Goal: Task Accomplishment & Management: Manage account settings

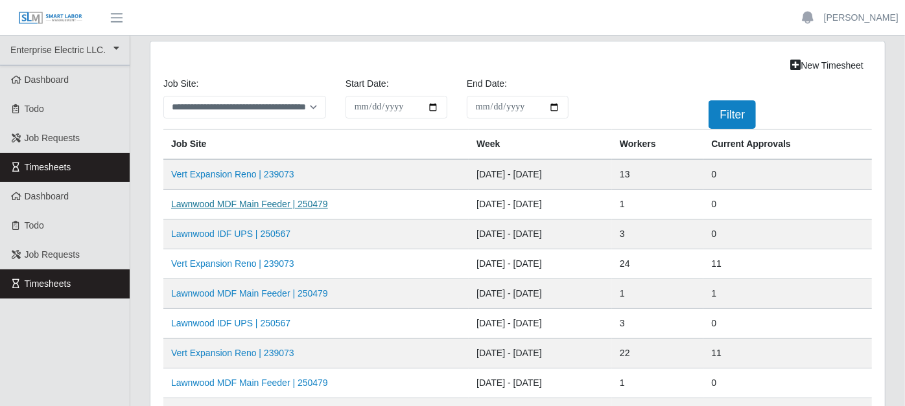
click at [262, 202] on link "Lawnwood MDF Main Feeder | 250479" at bounding box center [249, 204] width 157 height 10
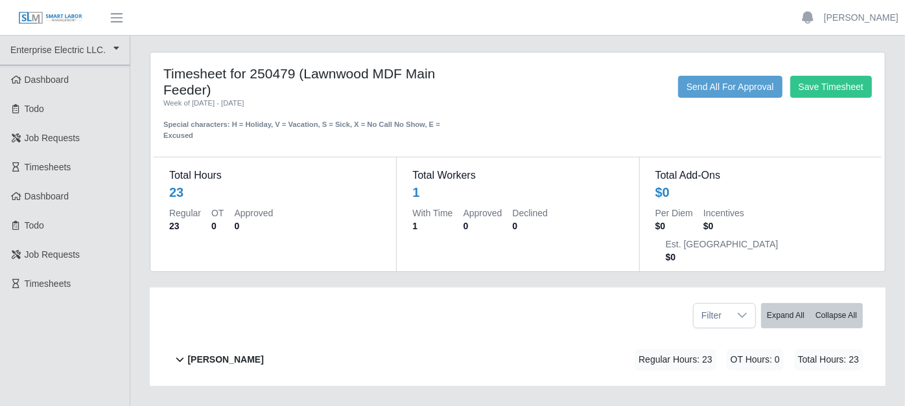
click at [182, 358] on icon at bounding box center [180, 360] width 8 height 5
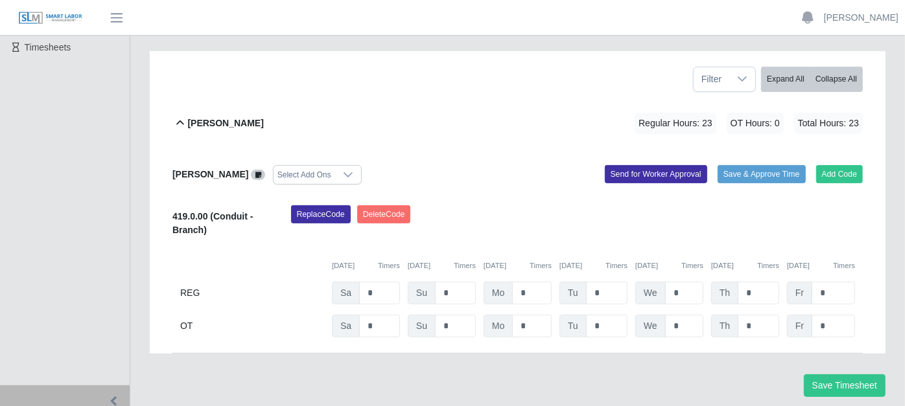
scroll to position [248, 0]
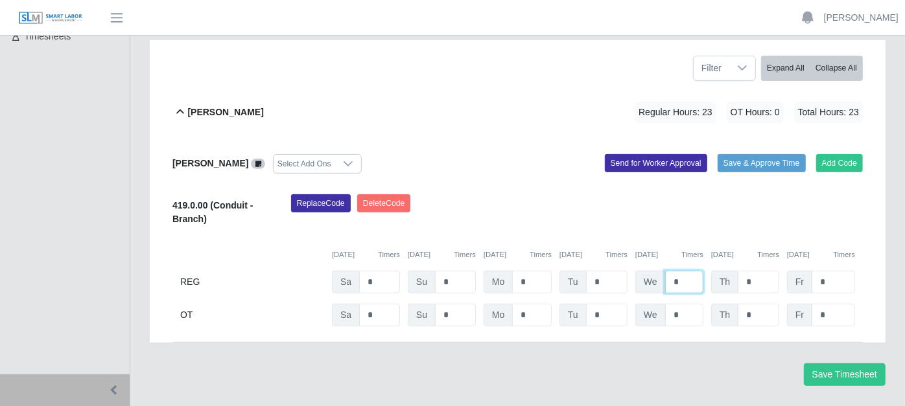
click at [685, 271] on input "*" at bounding box center [684, 282] width 38 height 23
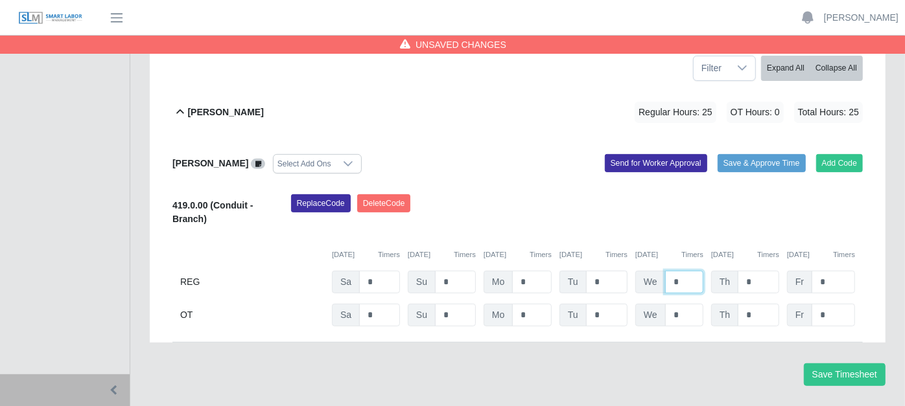
type input "*"
click at [614, 271] on input "*" at bounding box center [606, 282] width 41 height 23
type input "*"
click at [755, 271] on input "*" at bounding box center [758, 282] width 41 height 23
type input "*"
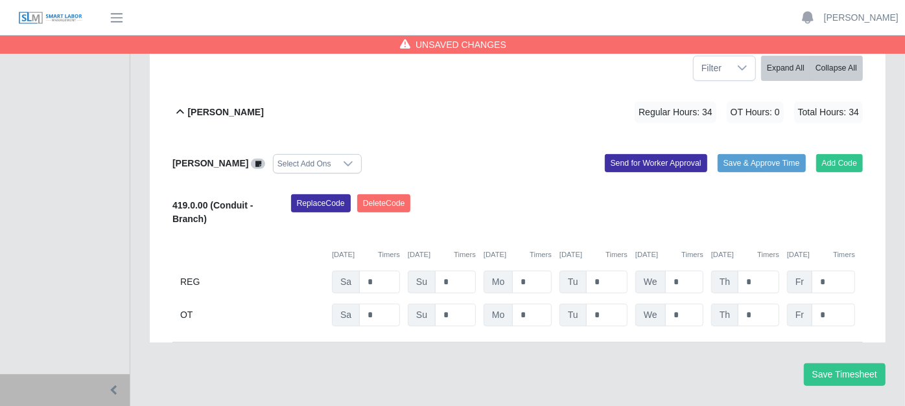
click at [513, 161] on div "Kevin Mendoza Rosario Select Add Ons Add Code Save & Approve Time Send for Work…" at bounding box center [517, 241] width 690 height 204
click at [834, 364] on button "Save Timesheet" at bounding box center [845, 375] width 82 height 23
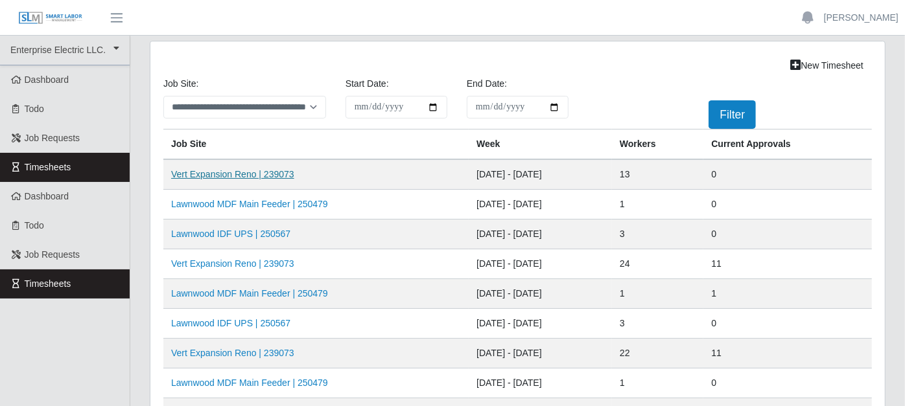
click at [264, 172] on link "Vert Expansion Reno | 239073" at bounding box center [232, 174] width 123 height 10
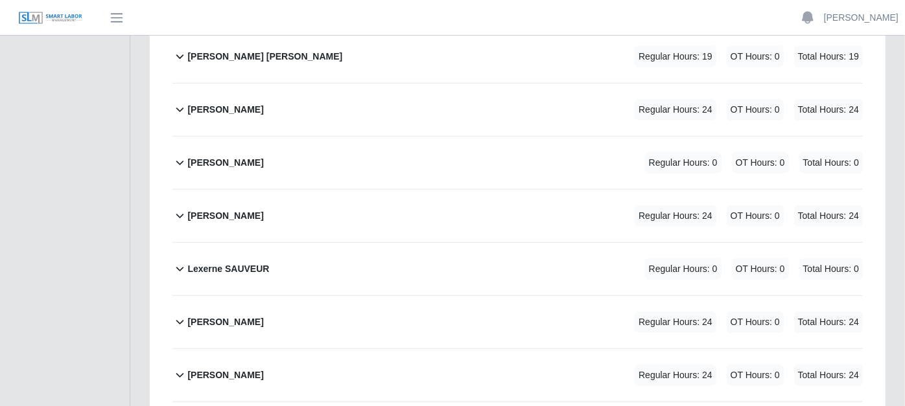
scroll to position [572, 0]
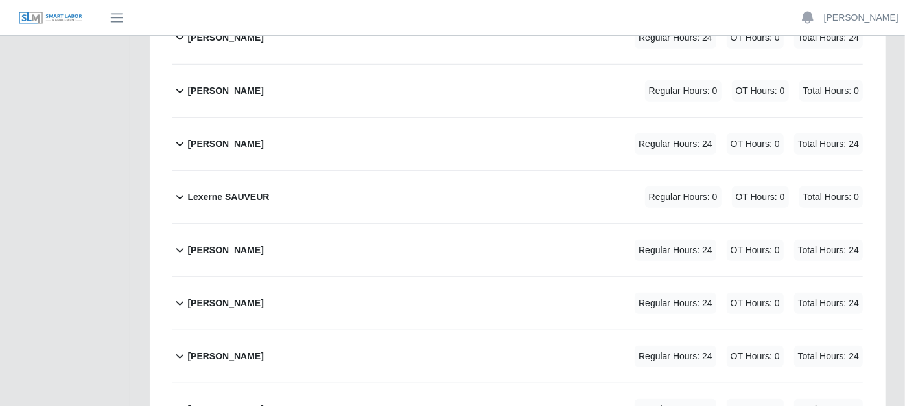
click at [180, 242] on icon at bounding box center [179, 250] width 15 height 16
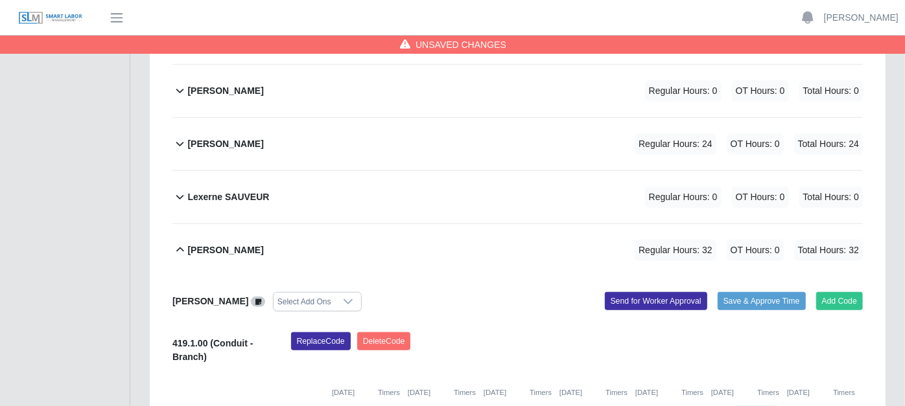
type input "*"
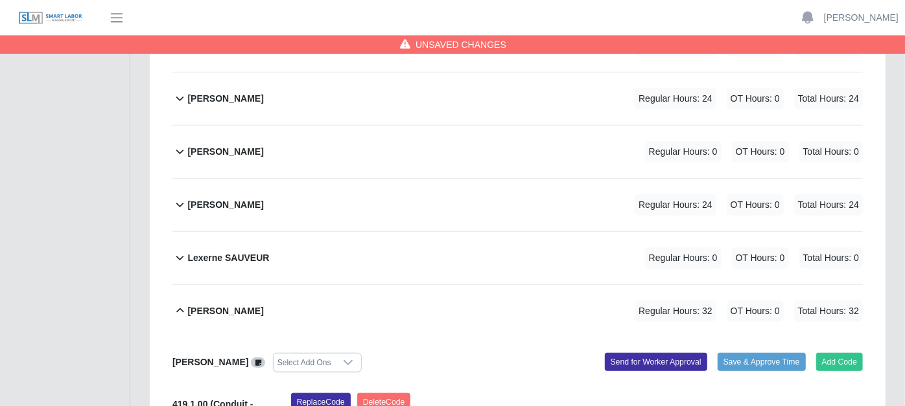
scroll to position [500, 0]
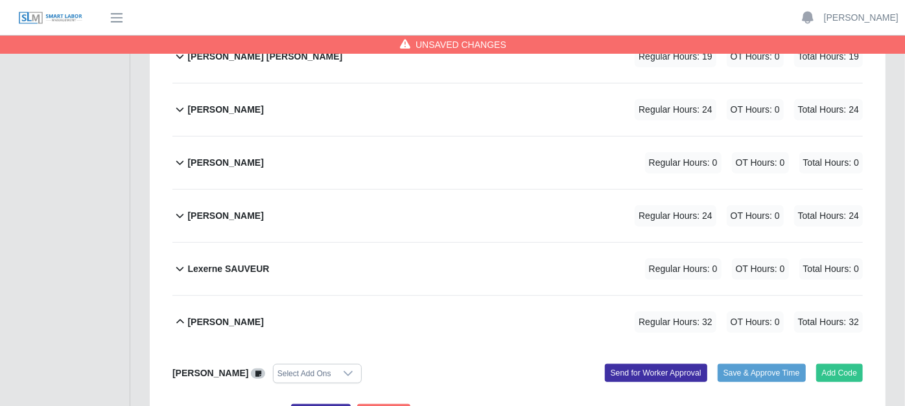
click at [181, 208] on icon at bounding box center [179, 216] width 15 height 16
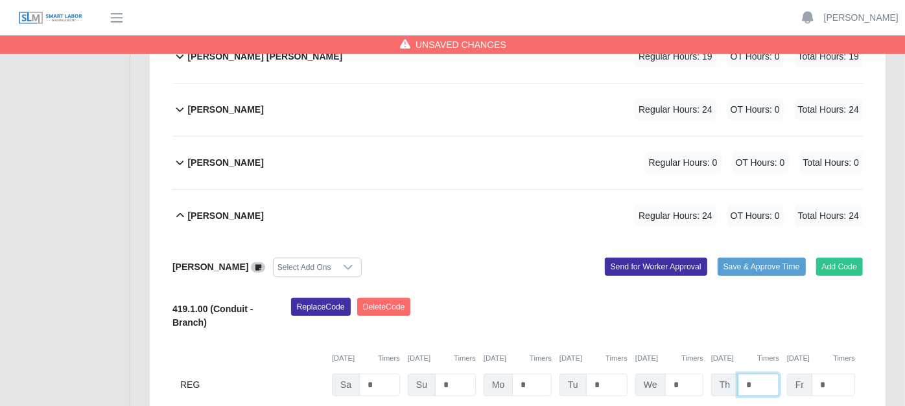
click at [757, 374] on input "*" at bounding box center [758, 385] width 41 height 23
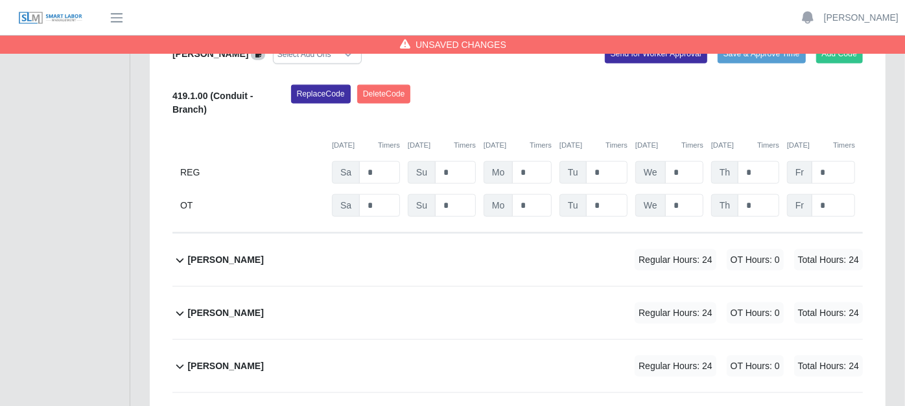
scroll to position [1123, 0]
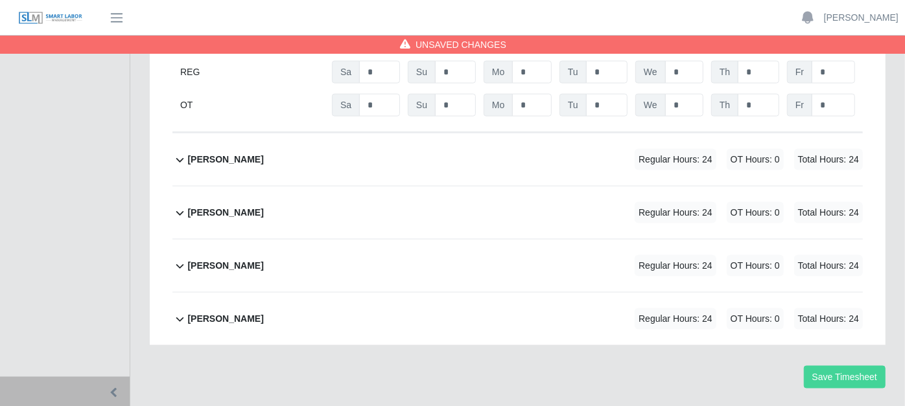
type input "*"
click at [843, 366] on button "Save Timesheet" at bounding box center [845, 377] width 82 height 23
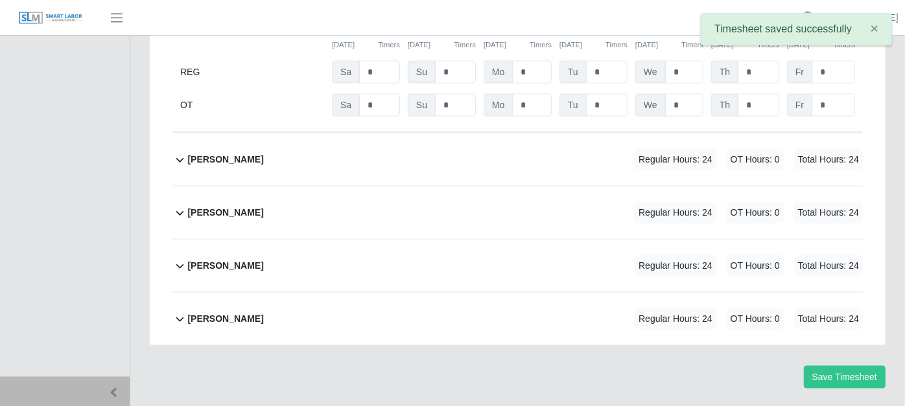
click at [572, 240] on div "Paul Sutton Regular Hours: 24 OT Hours: 0 Total Hours: 24" at bounding box center [524, 266] width 675 height 53
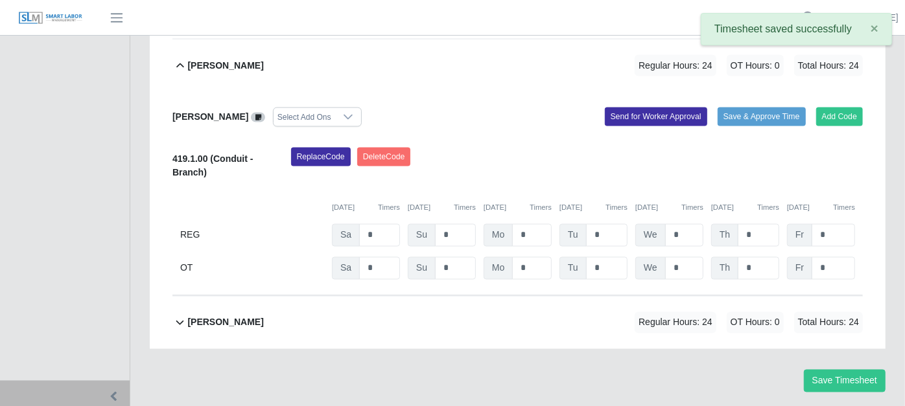
scroll to position [1327, 0]
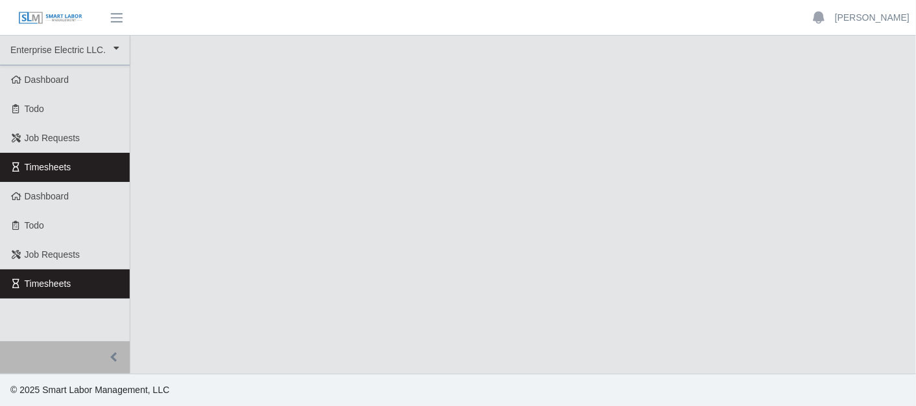
select select "***"
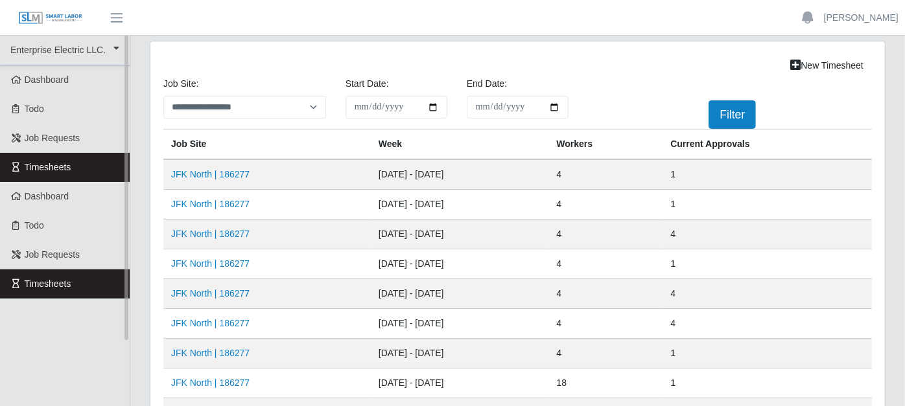
click at [96, 161] on link "Timesheets" at bounding box center [65, 167] width 130 height 29
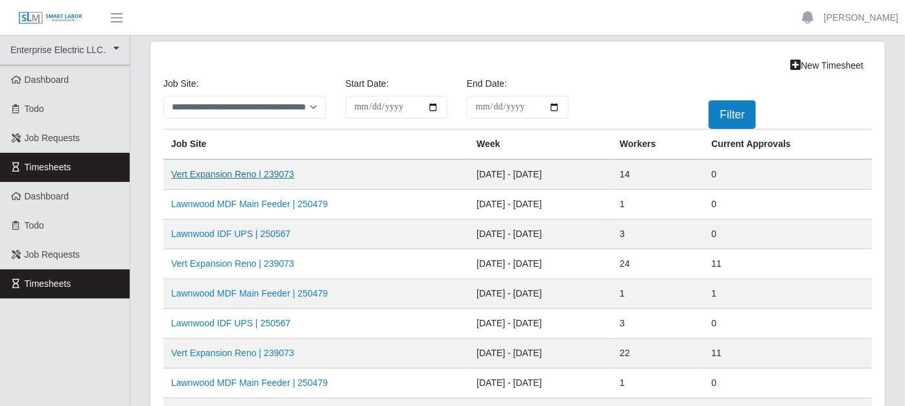
click at [240, 172] on link "Vert Expansion Reno | 239073" at bounding box center [232, 174] width 123 height 10
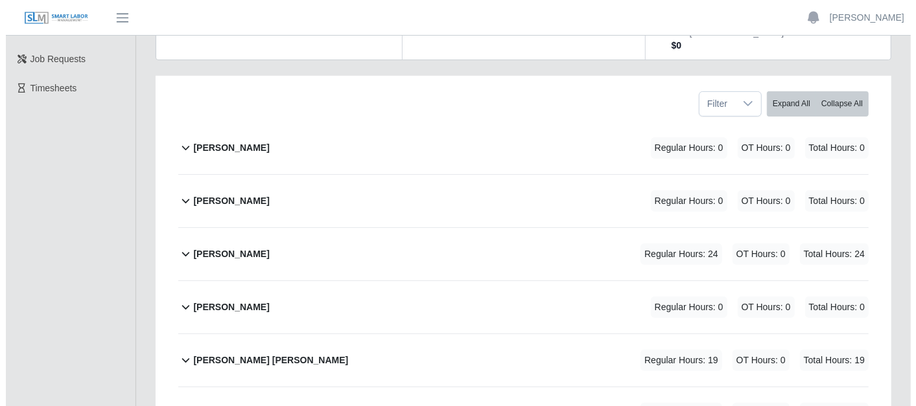
scroll to position [216, 0]
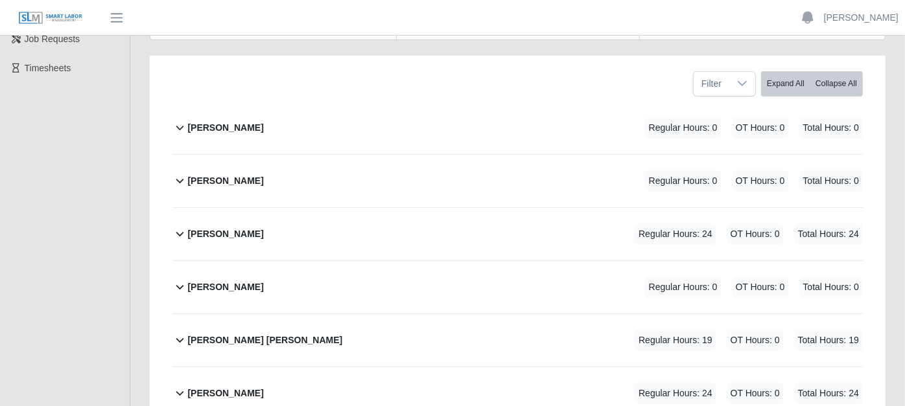
click at [176, 279] on icon at bounding box center [179, 287] width 15 height 16
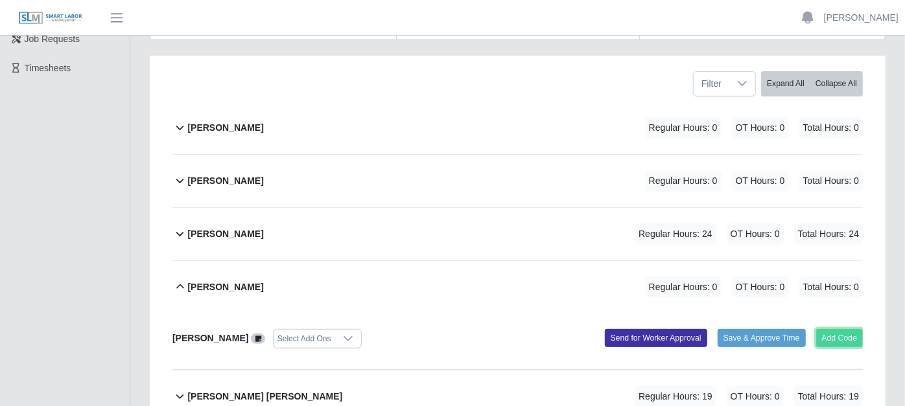
click at [852, 329] on button "Add Code" at bounding box center [839, 338] width 47 height 18
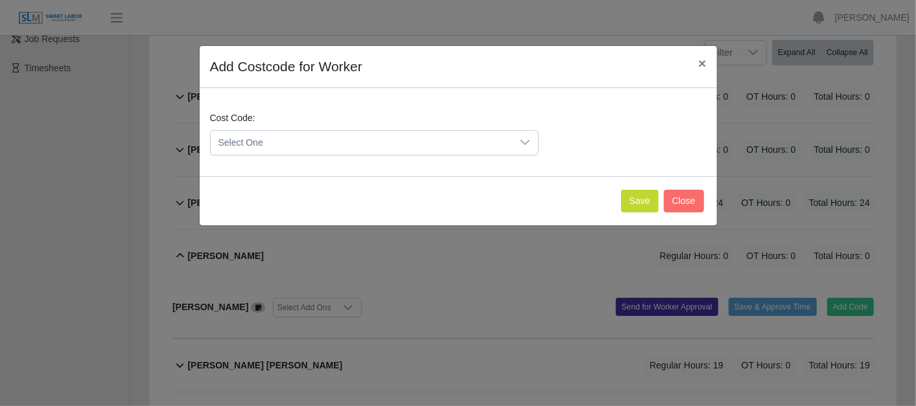
click at [516, 144] on div at bounding box center [525, 143] width 26 height 24
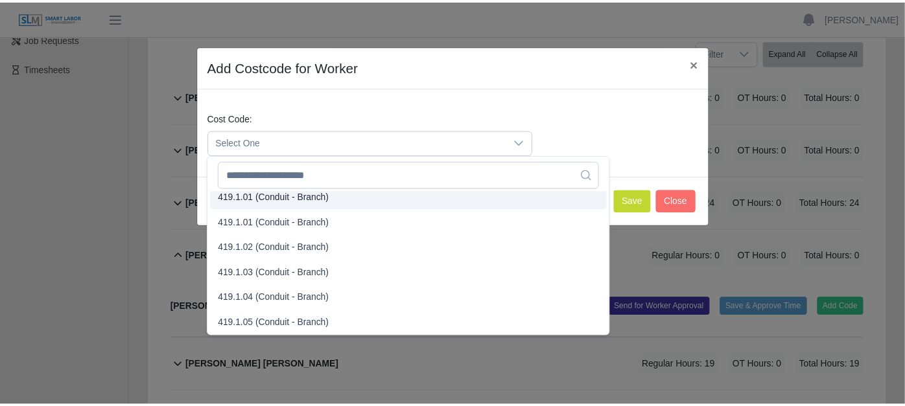
scroll to position [720, 0]
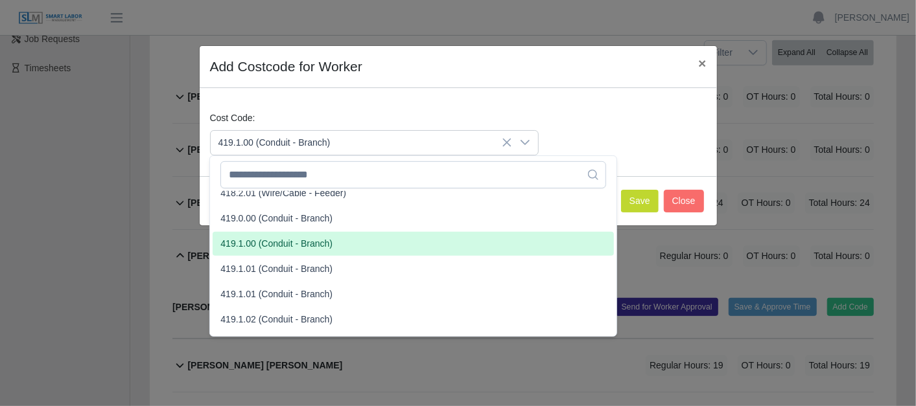
click at [288, 241] on span "419.1.00 (Conduit - Branch)" at bounding box center [276, 244] width 112 height 14
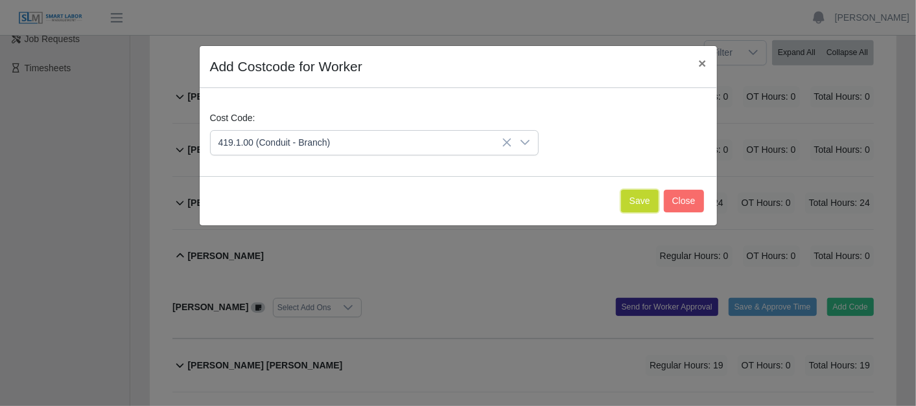
click at [648, 193] on button "Save" at bounding box center [640, 201] width 38 height 23
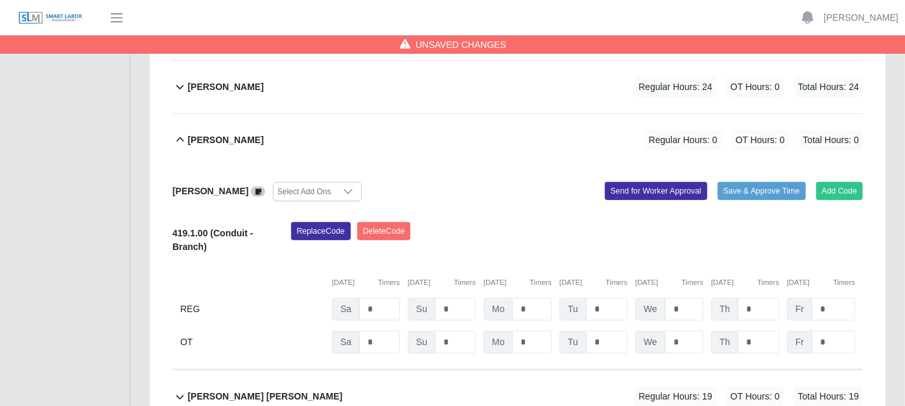
scroll to position [432, 0]
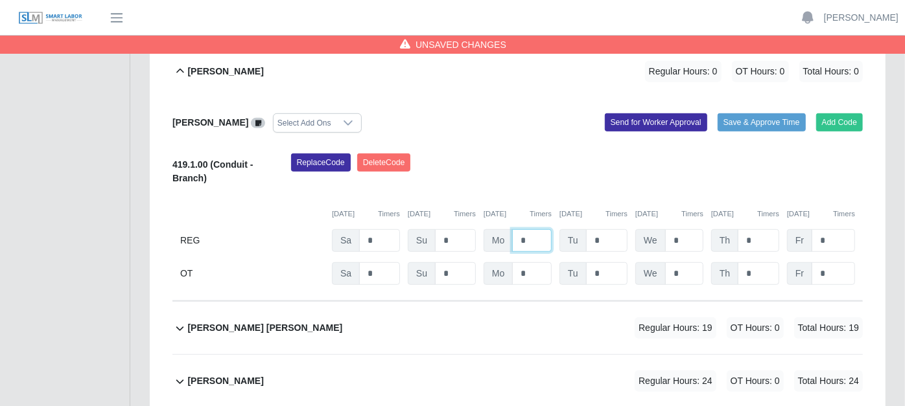
click at [541, 229] on input "*" at bounding box center [532, 240] width 40 height 23
type input "*"
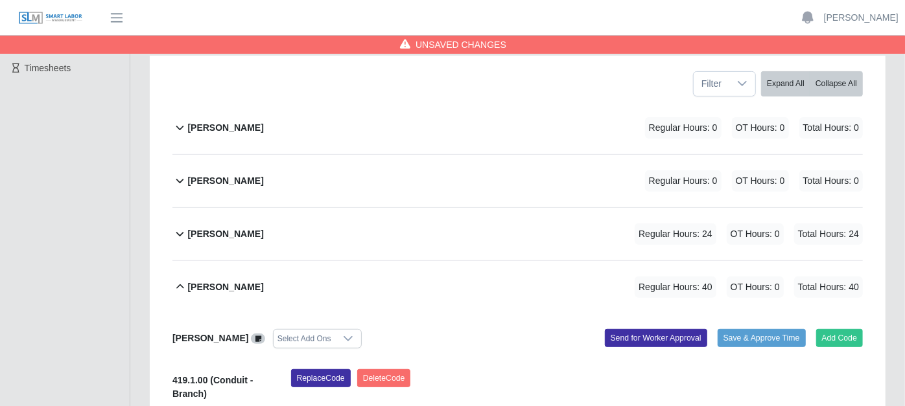
scroll to position [144, 0]
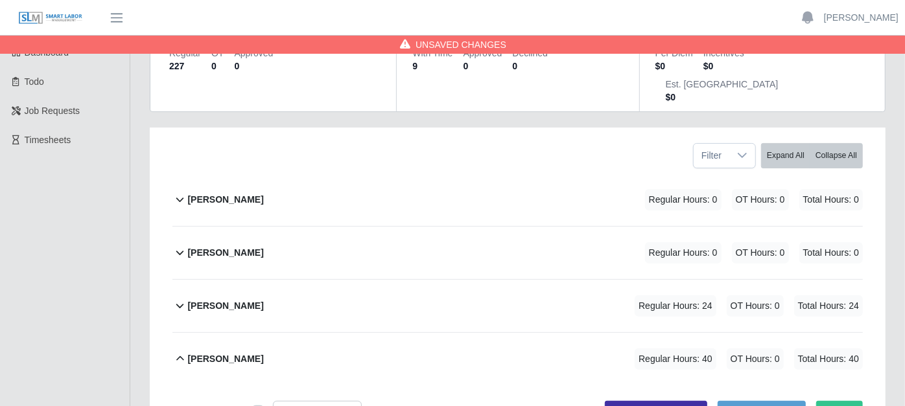
type input "*"
click at [181, 298] on icon at bounding box center [179, 306] width 15 height 16
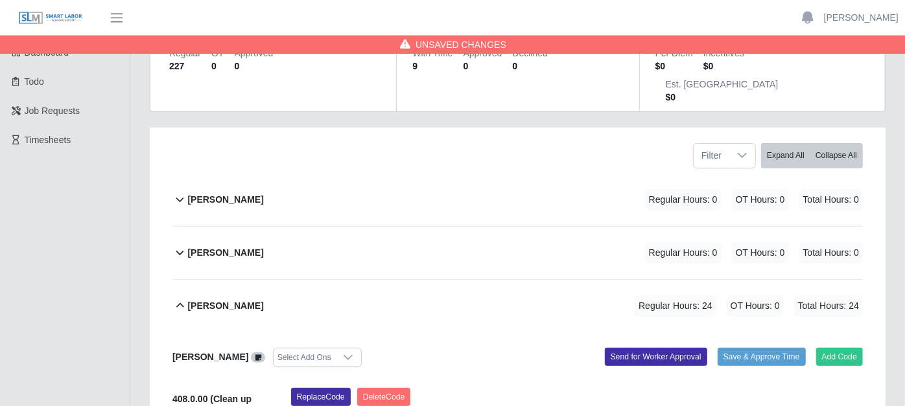
scroll to position [288, 0]
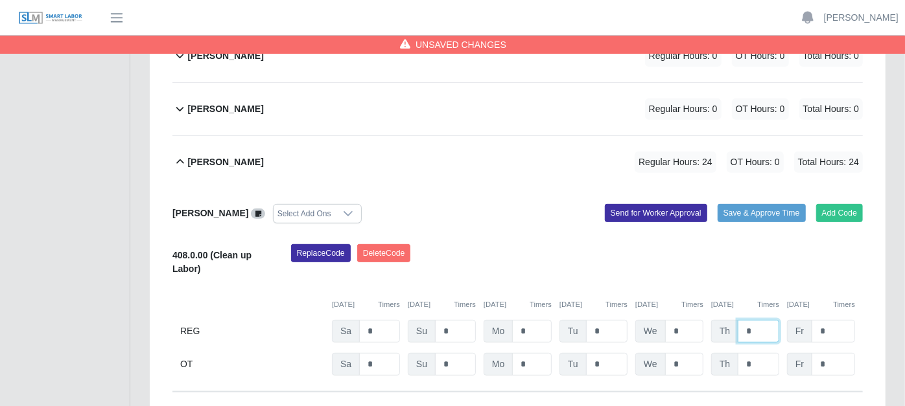
click at [761, 320] on input "*" at bounding box center [758, 331] width 41 height 23
type input "*"
click at [686, 244] on div "Replace Code Delete Code" at bounding box center [577, 264] width 592 height 40
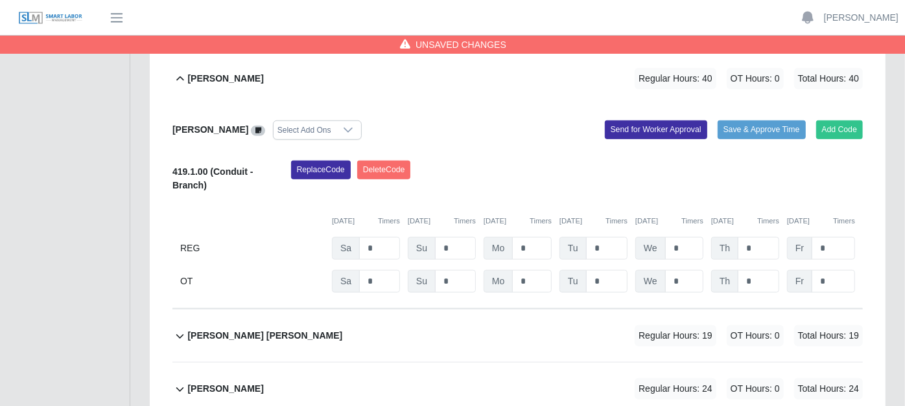
scroll to position [648, 0]
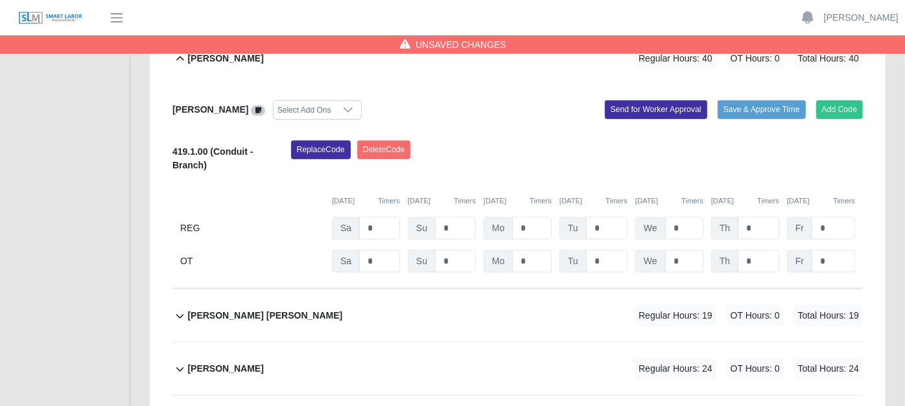
click at [177, 309] on icon at bounding box center [179, 317] width 15 height 16
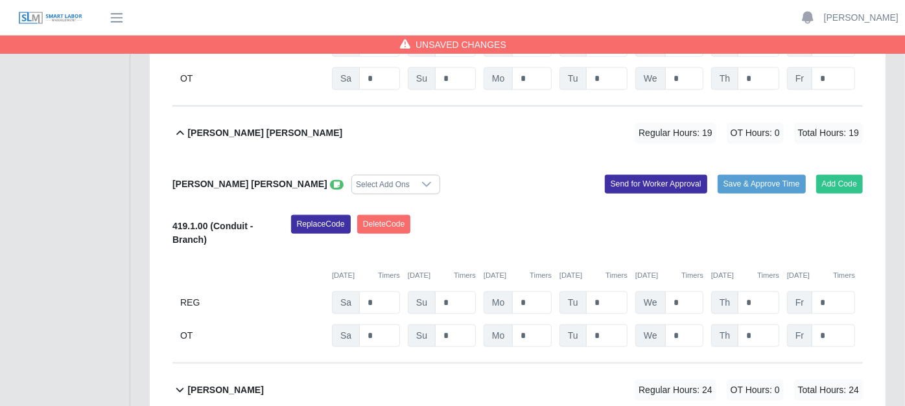
scroll to position [864, 0]
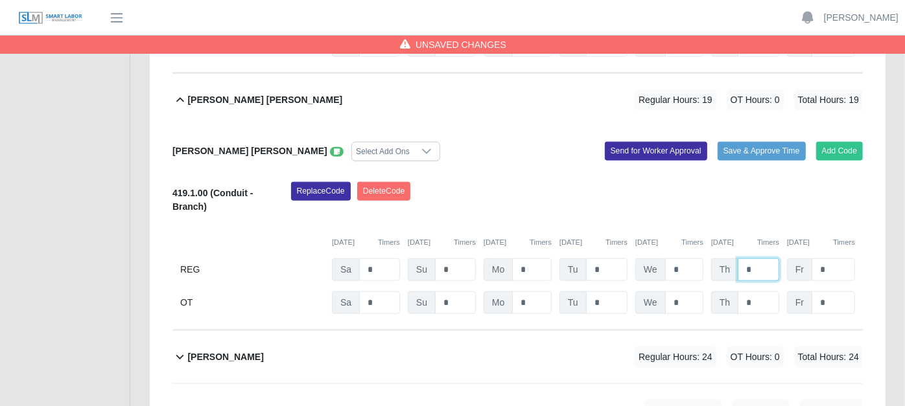
click at [766, 259] on input "*" at bounding box center [758, 270] width 41 height 23
click at [176, 349] on icon at bounding box center [179, 357] width 15 height 16
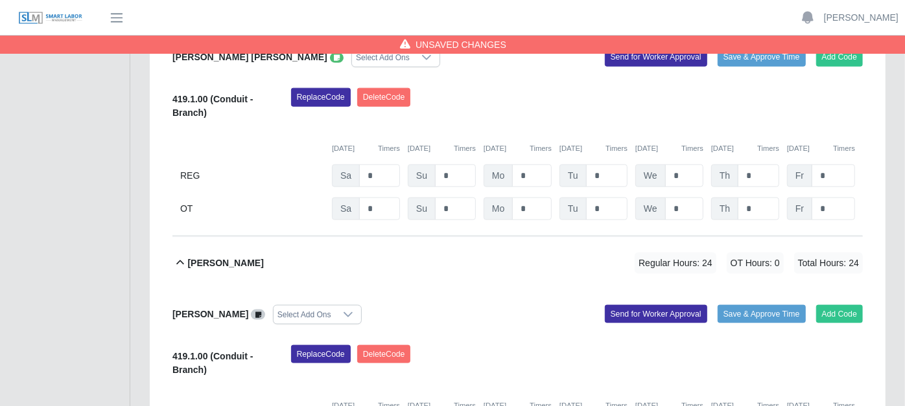
scroll to position [936, 0]
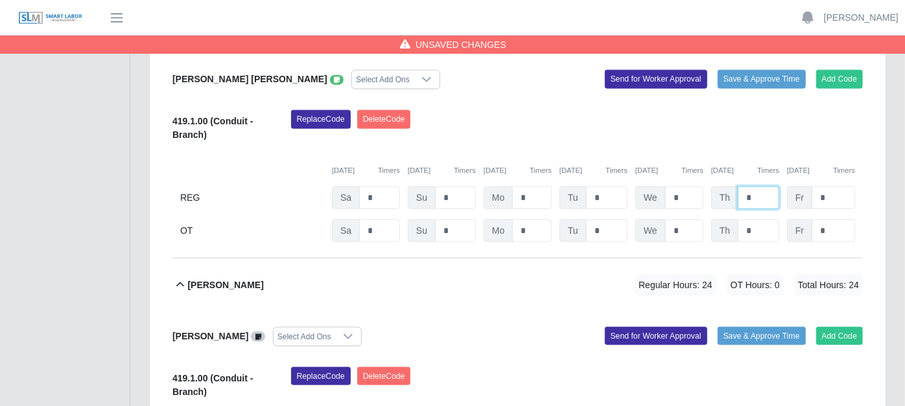
click at [772, 187] on input "*" at bounding box center [758, 198] width 41 height 23
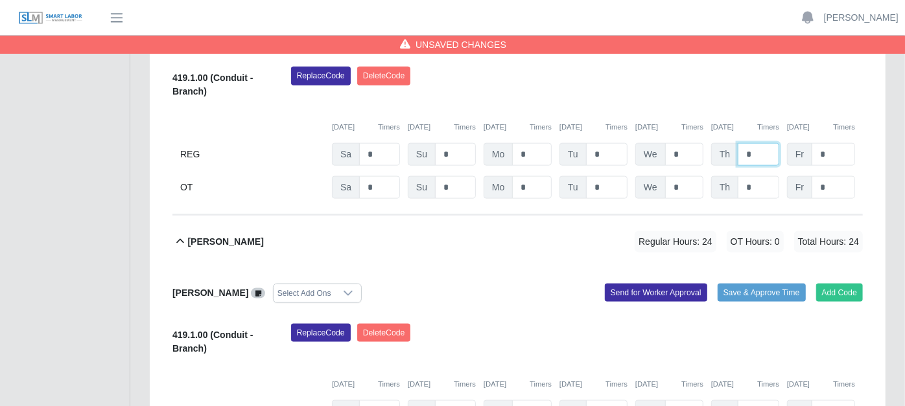
scroll to position [1008, 0]
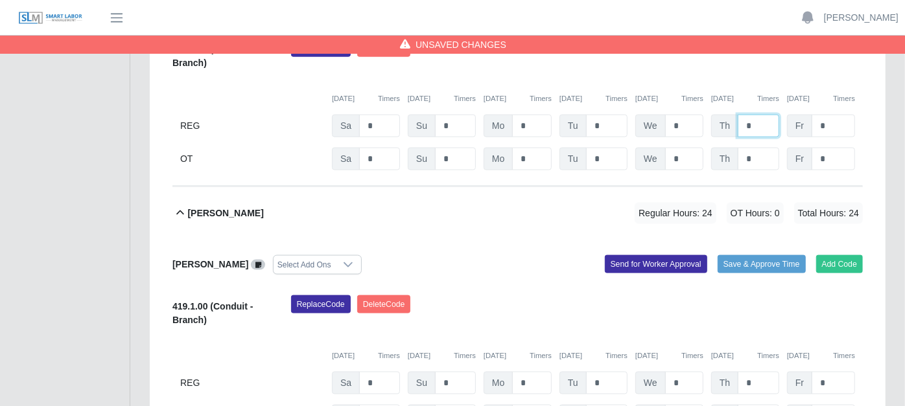
type input "*"
click at [691, 296] on div "Replace Code Delete Code" at bounding box center [577, 316] width 592 height 40
click at [756, 372] on input "*" at bounding box center [758, 383] width 41 height 23
type input "*"
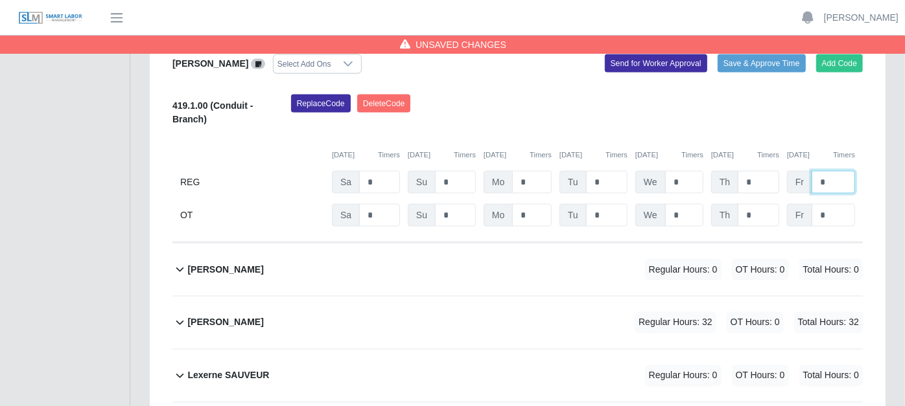
scroll to position [1224, 0]
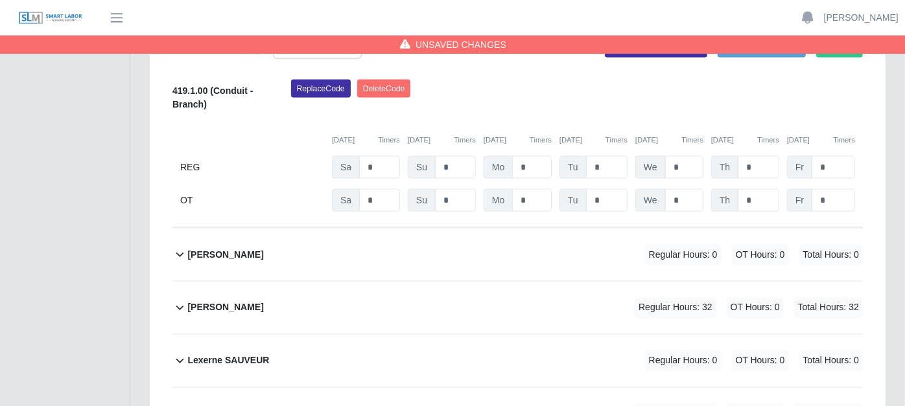
click at [180, 300] on icon at bounding box center [179, 308] width 15 height 16
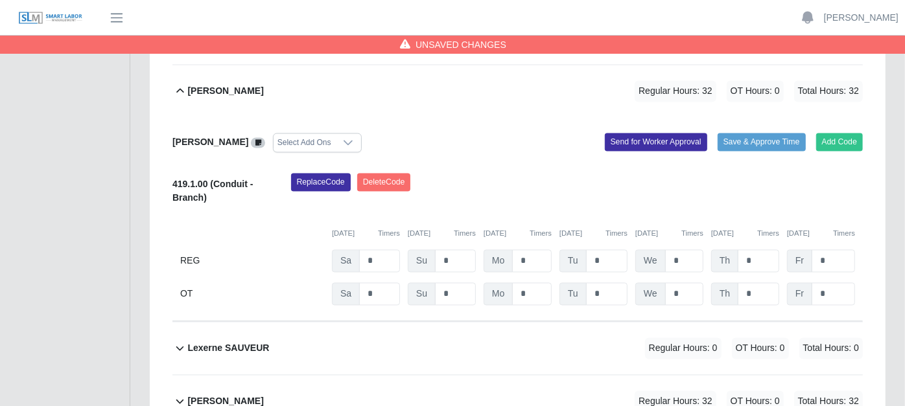
scroll to position [1512, 0]
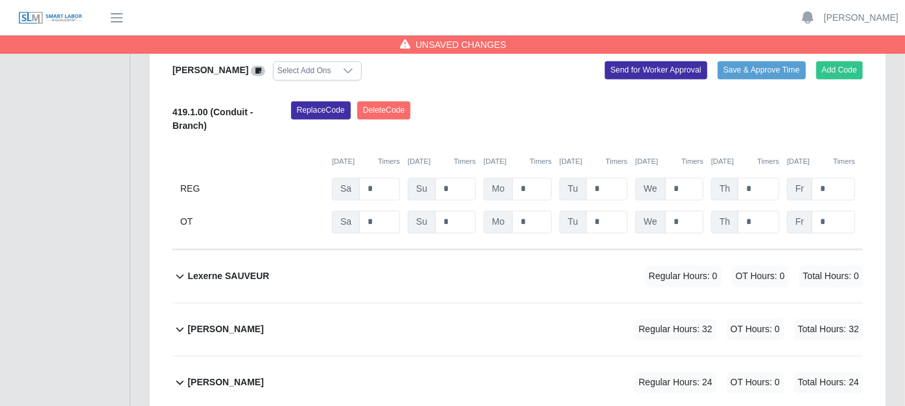
click at [178, 322] on icon at bounding box center [179, 330] width 15 height 16
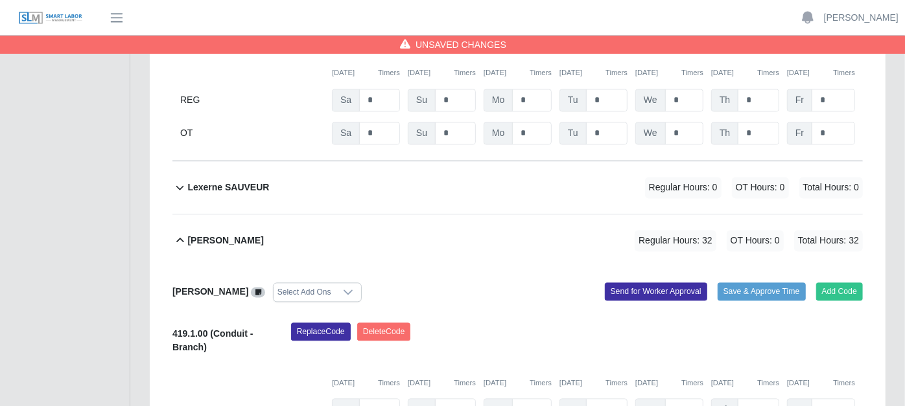
scroll to position [1728, 0]
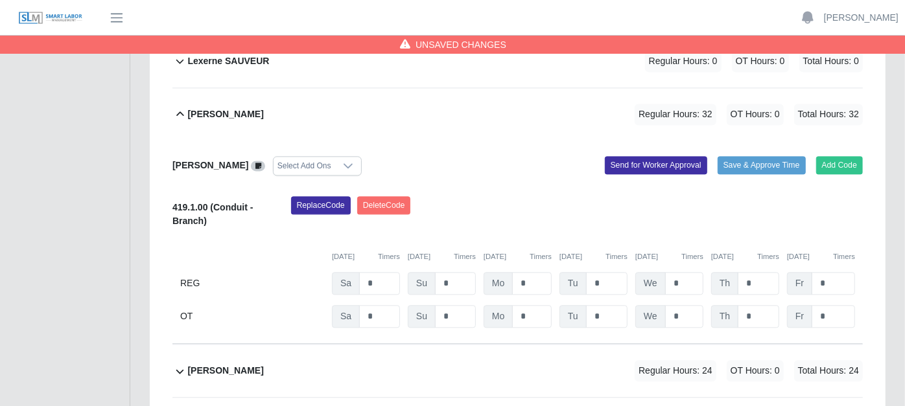
click at [180, 364] on icon at bounding box center [179, 372] width 15 height 16
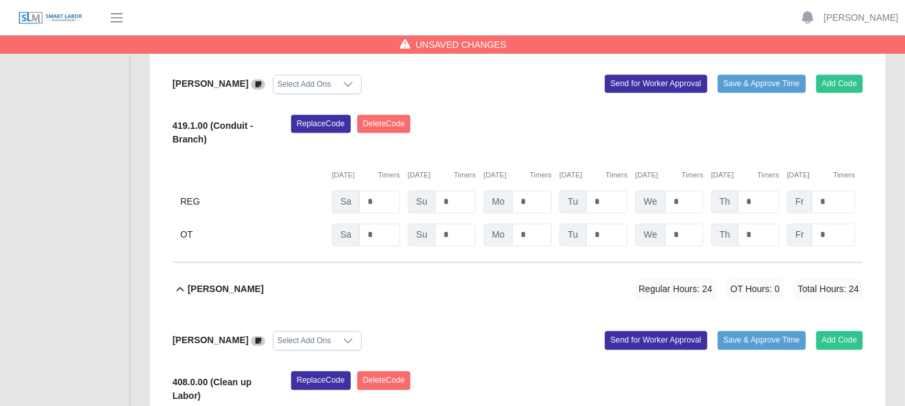
scroll to position [1945, 0]
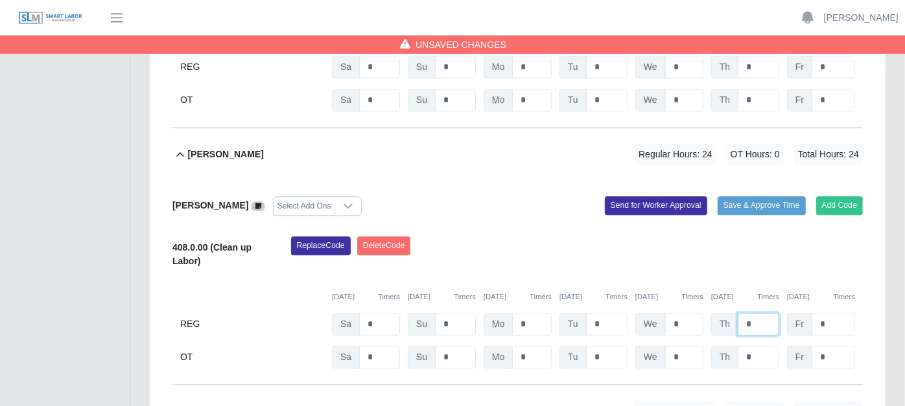
click at [753, 313] on input "*" at bounding box center [758, 324] width 41 height 23
type input "*"
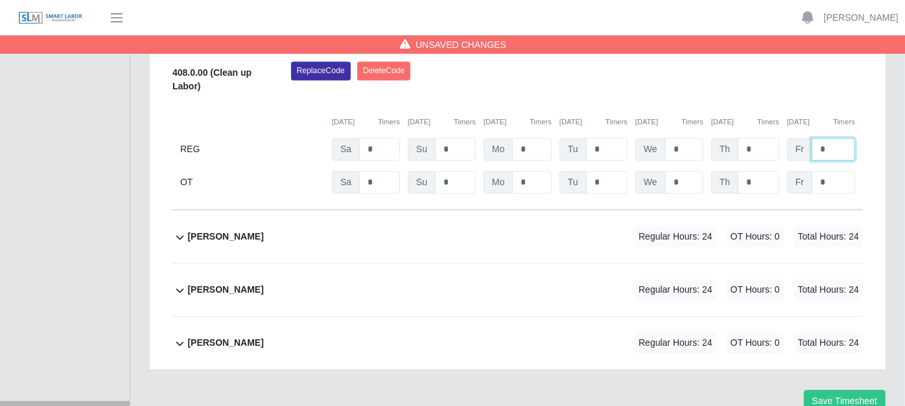
scroll to position [2140, 0]
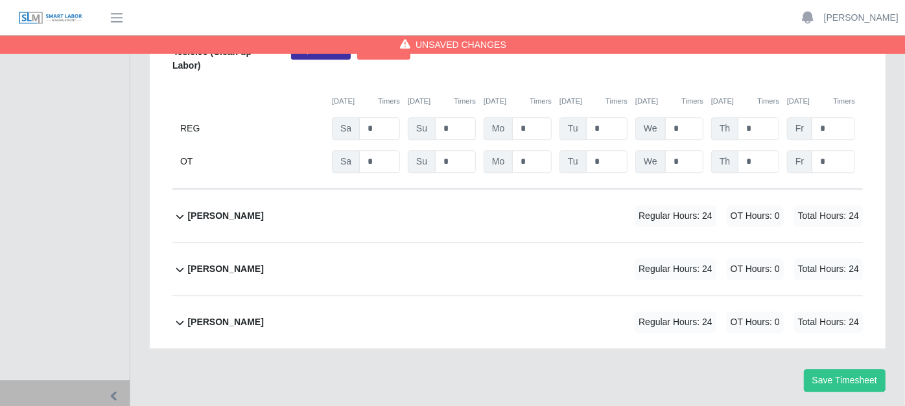
click at [183, 209] on icon at bounding box center [179, 217] width 15 height 16
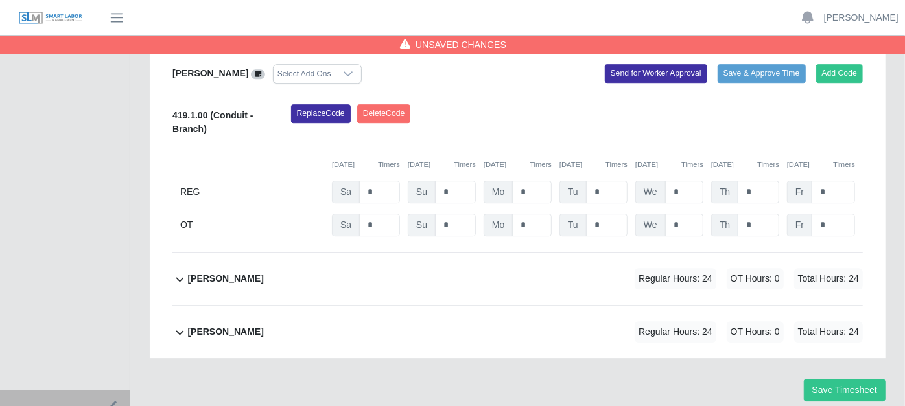
scroll to position [2344, 0]
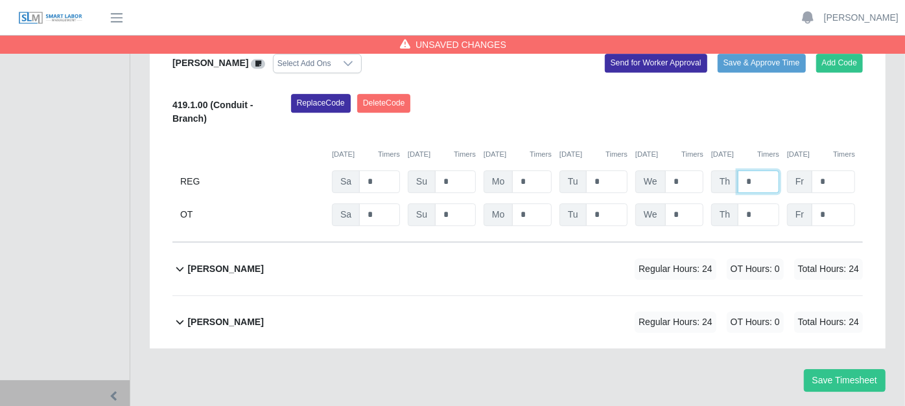
click at [755, 170] on input "*" at bounding box center [758, 181] width 41 height 23
type input "*"
click at [185, 261] on icon at bounding box center [179, 269] width 15 height 16
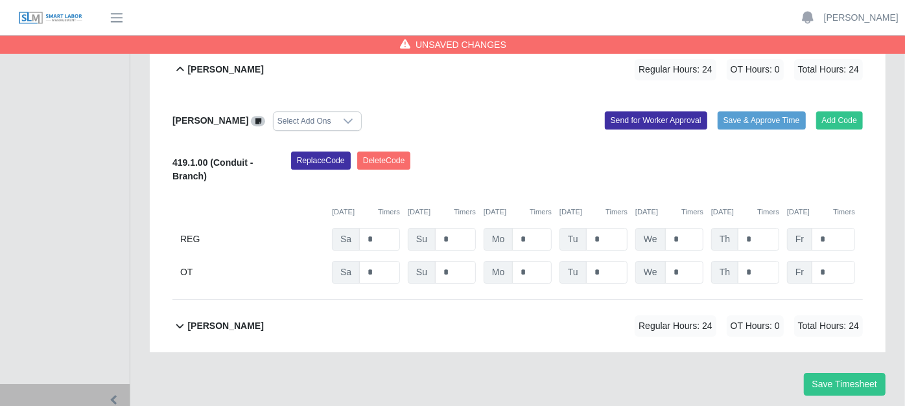
scroll to position [2548, 0]
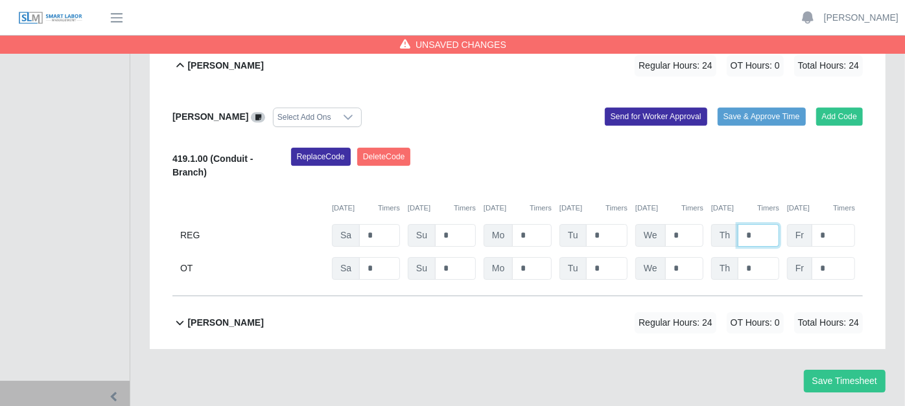
click at [766, 224] on input "*" at bounding box center [758, 235] width 41 height 23
type input "*"
click at [180, 315] on icon at bounding box center [179, 323] width 15 height 16
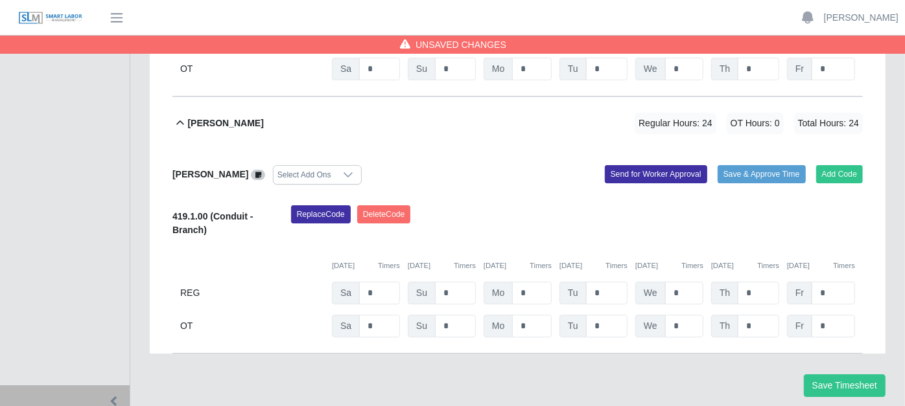
scroll to position [2751, 0]
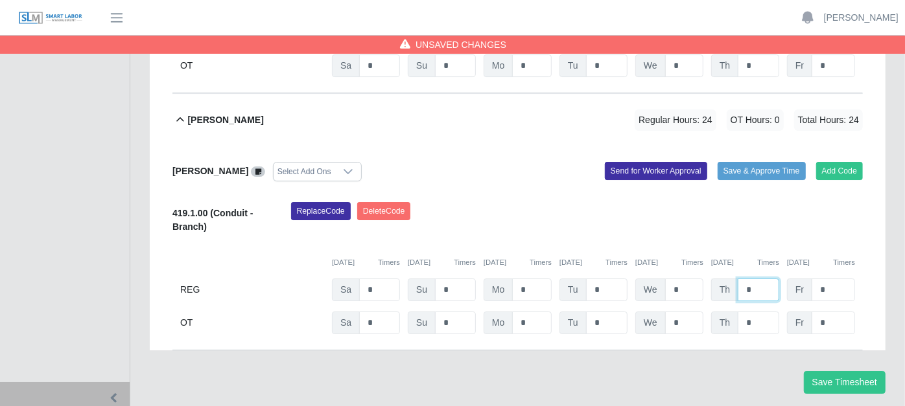
click at [764, 279] on input "*" at bounding box center [758, 290] width 41 height 23
type input "*"
click at [832, 371] on button "Save Timesheet" at bounding box center [845, 382] width 82 height 23
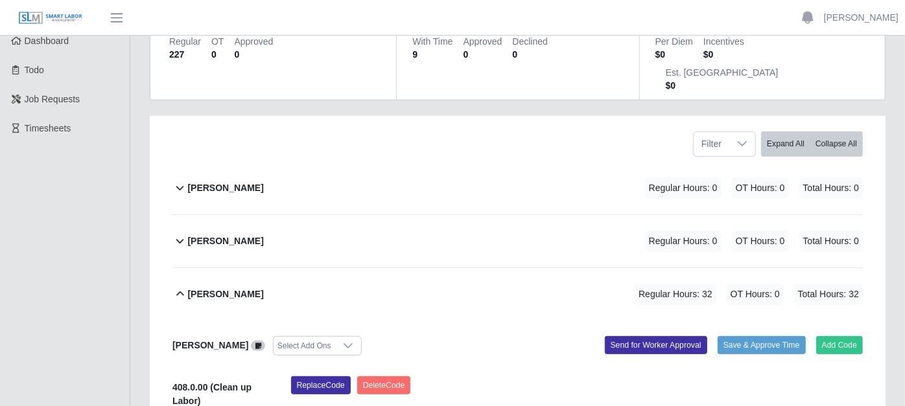
scroll to position [144, 0]
